Goal: Task Accomplishment & Management: Complete application form

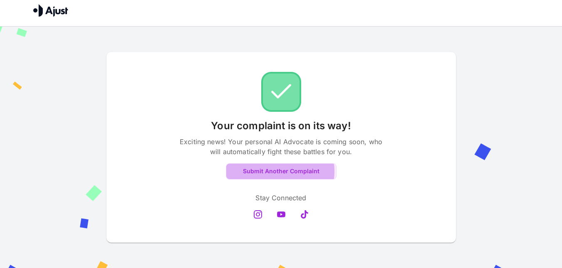
click at [277, 171] on button "Submit Another Complaint" at bounding box center [281, 171] width 111 height 16
